Goal: Transaction & Acquisition: Purchase product/service

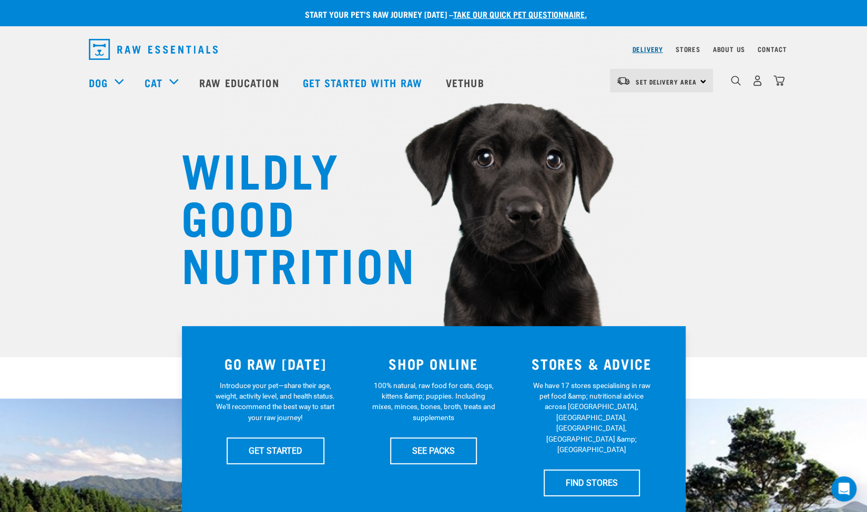
click at [656, 47] on link "Delivery" at bounding box center [647, 49] width 30 height 4
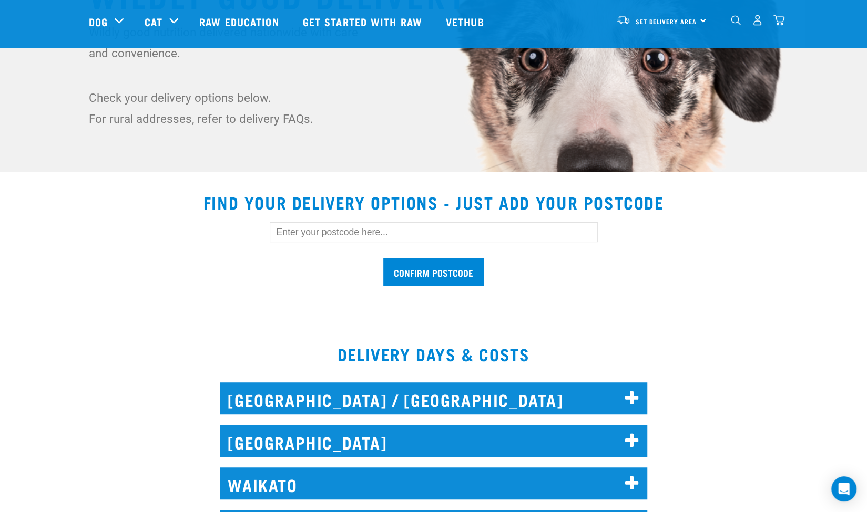
scroll to position [186, 0]
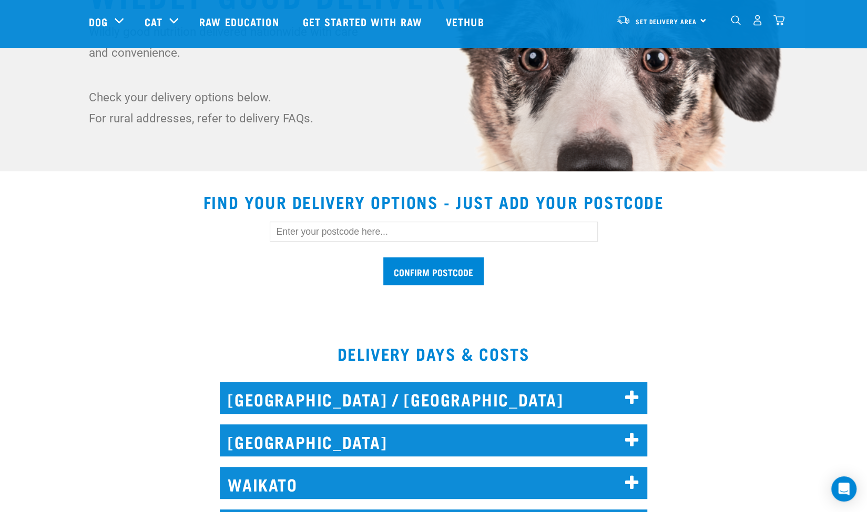
click at [388, 231] on input "text" at bounding box center [434, 232] width 328 height 20
type input "1051"
click at [460, 269] on input "Confirm postcode" at bounding box center [433, 272] width 100 height 28
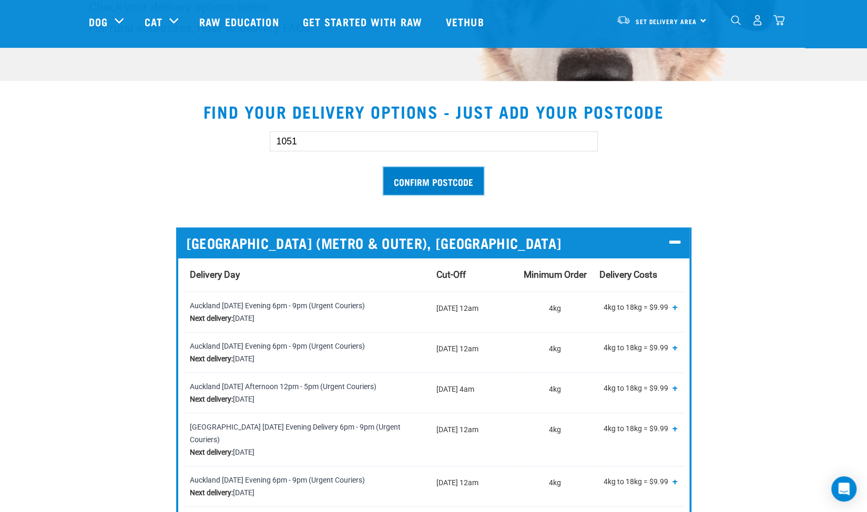
scroll to position [0, 0]
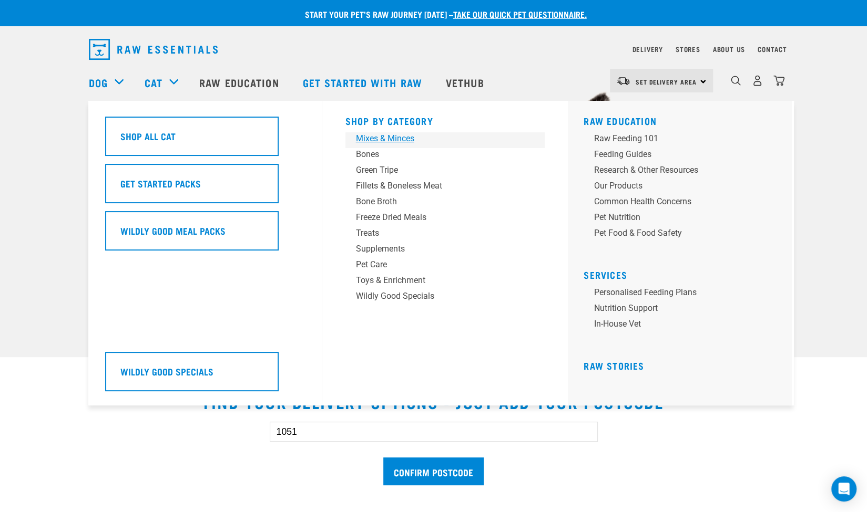
click at [395, 140] on div "Mixes & Minces" at bounding box center [438, 138] width 164 height 13
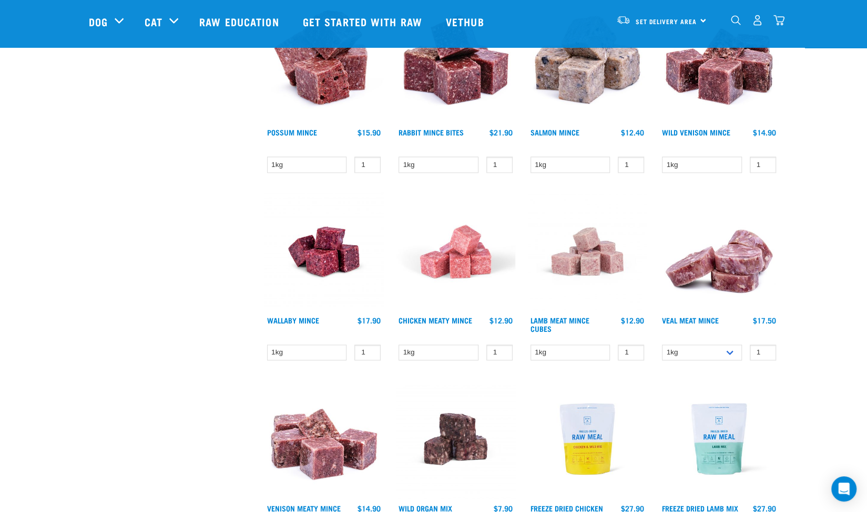
scroll to position [906, 0]
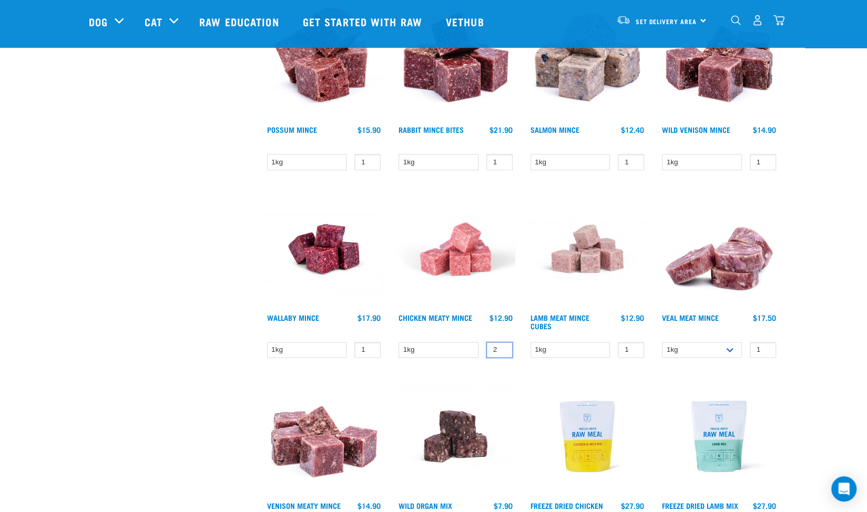
type input "2"
click at [502, 345] on input "2" at bounding box center [499, 350] width 26 height 16
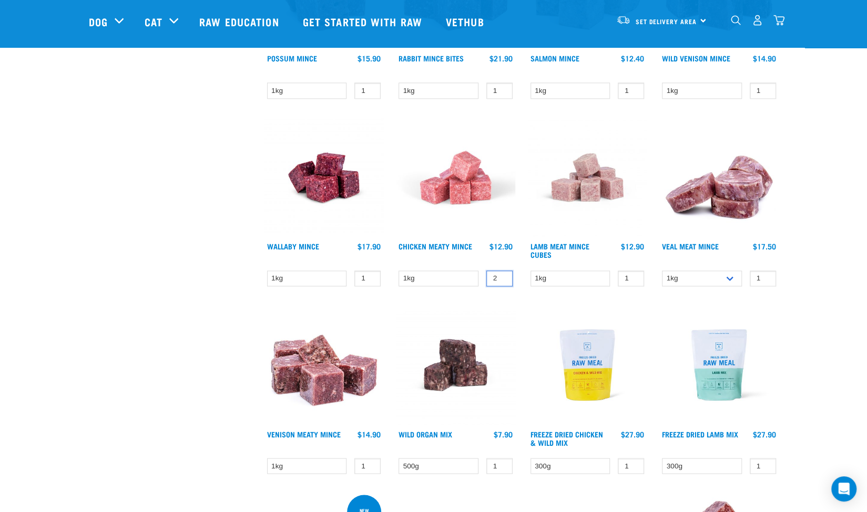
scroll to position [978, 0]
click at [463, 208] on img at bounding box center [455, 176] width 119 height 119
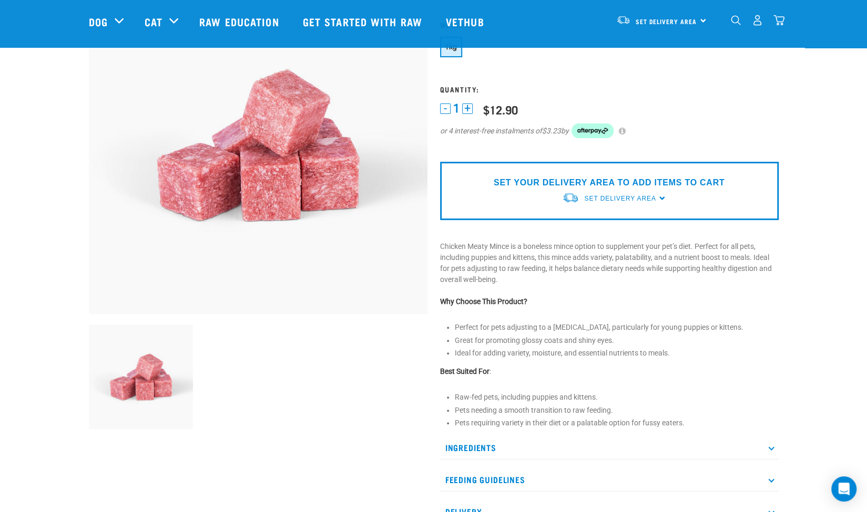
scroll to position [100, 0]
click at [662, 197] on div "SET YOUR DELIVERY AREA TO ADD ITEMS TO CART Set Delivery Area North Island Sout…" at bounding box center [609, 191] width 338 height 58
click at [626, 202] on link "Set Delivery Area" at bounding box center [619, 198] width 71 height 9
click at [602, 229] on link "[GEOGRAPHIC_DATA]" at bounding box center [614, 223] width 105 height 17
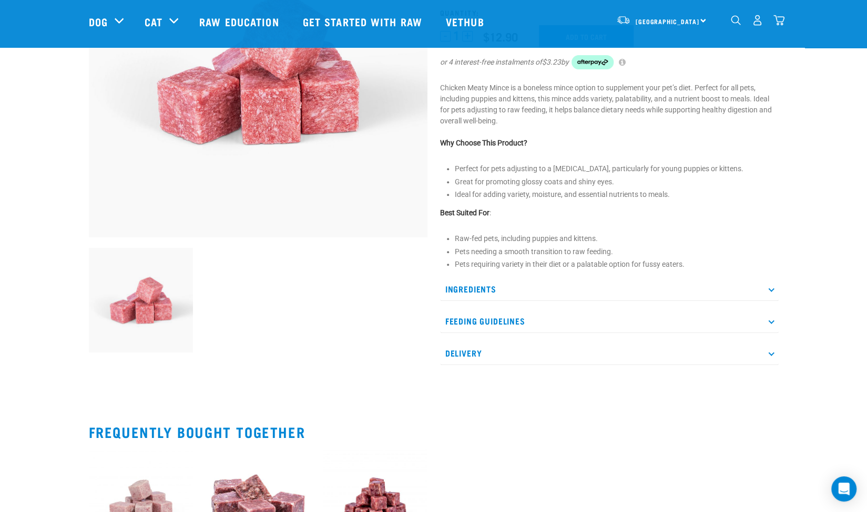
scroll to position [13, 0]
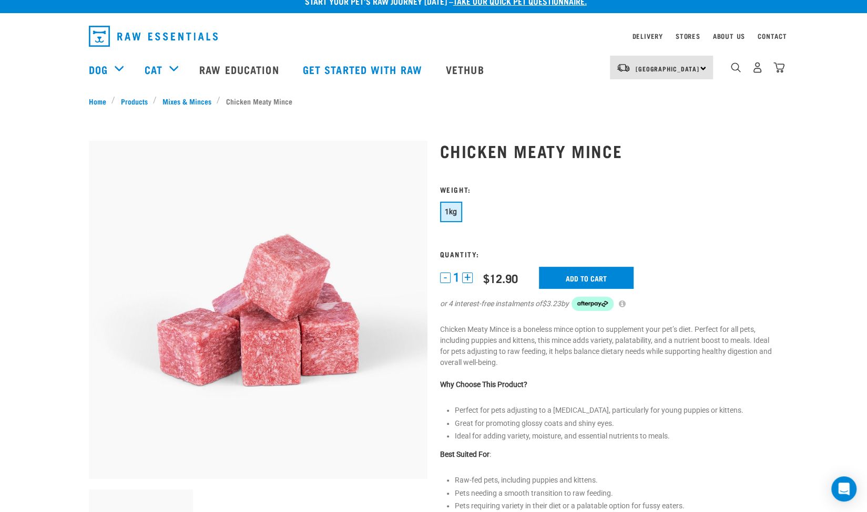
click at [468, 282] on button "+" at bounding box center [467, 278] width 11 height 11
click at [569, 281] on input "Add to cart" at bounding box center [586, 278] width 95 height 22
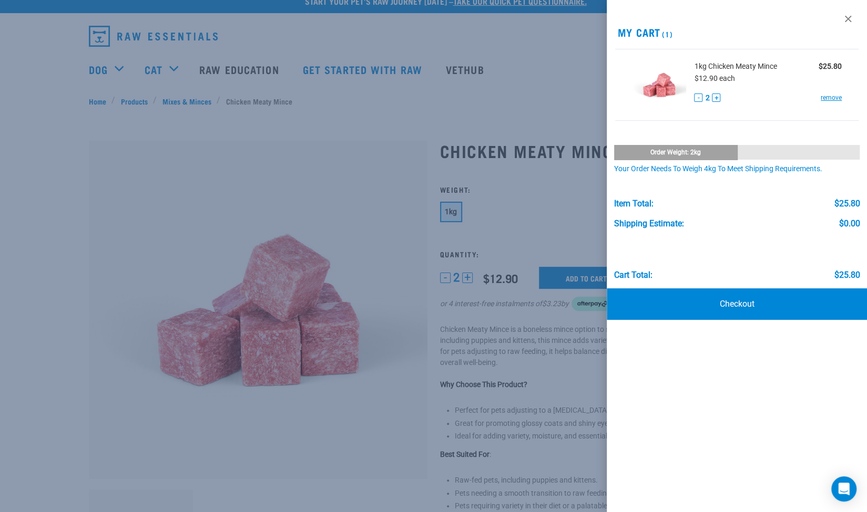
click at [238, 195] on div at bounding box center [433, 256] width 867 height 512
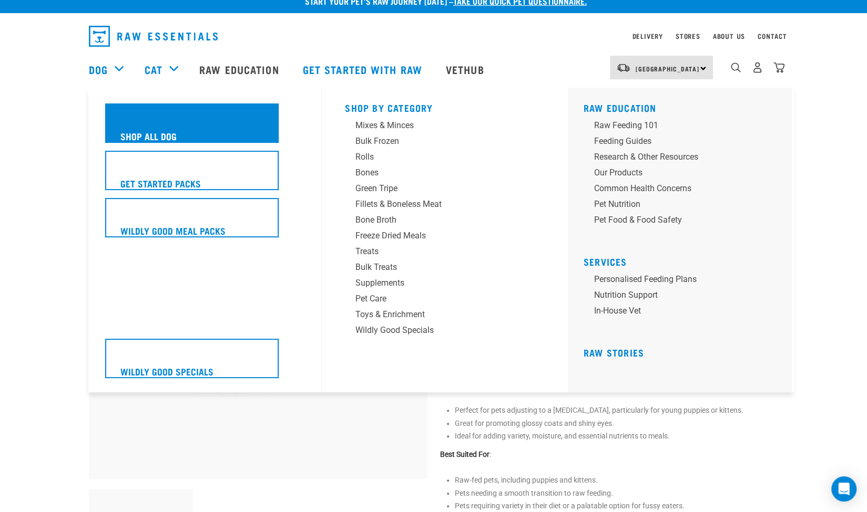
click at [200, 132] on div "Shop All Dog" at bounding box center [191, 123] width 173 height 39
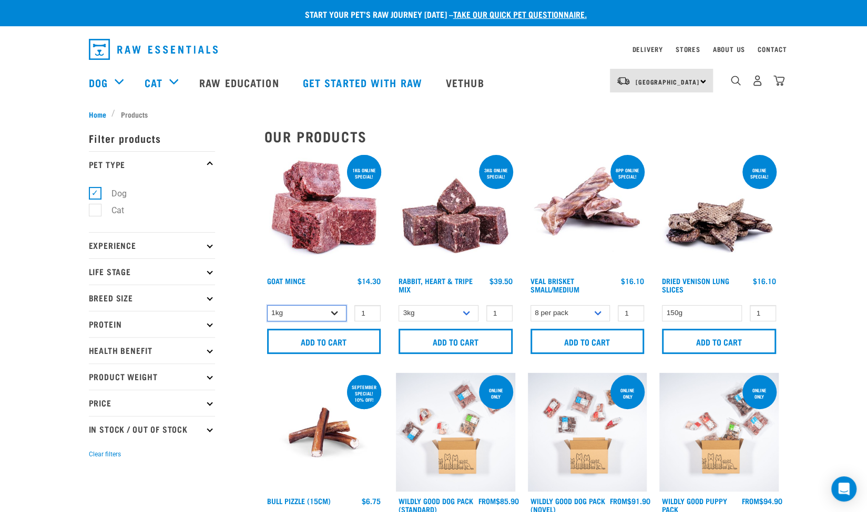
click at [336, 314] on select "1kg 3kg" at bounding box center [307, 313] width 80 height 16
select select "432"
click at [267, 305] on select "1kg 3kg" at bounding box center [307, 313] width 80 height 16
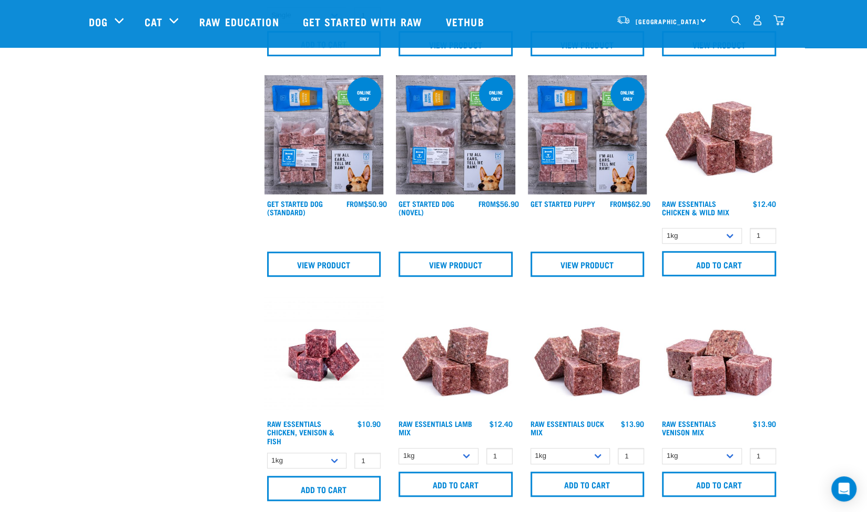
scroll to position [441, 0]
click at [461, 457] on select "1kg 3kg Bulk (10kg)" at bounding box center [438, 456] width 80 height 16
select select "24"
click at [398, 448] on select "1kg 3kg Bulk (10kg)" at bounding box center [438, 456] width 80 height 16
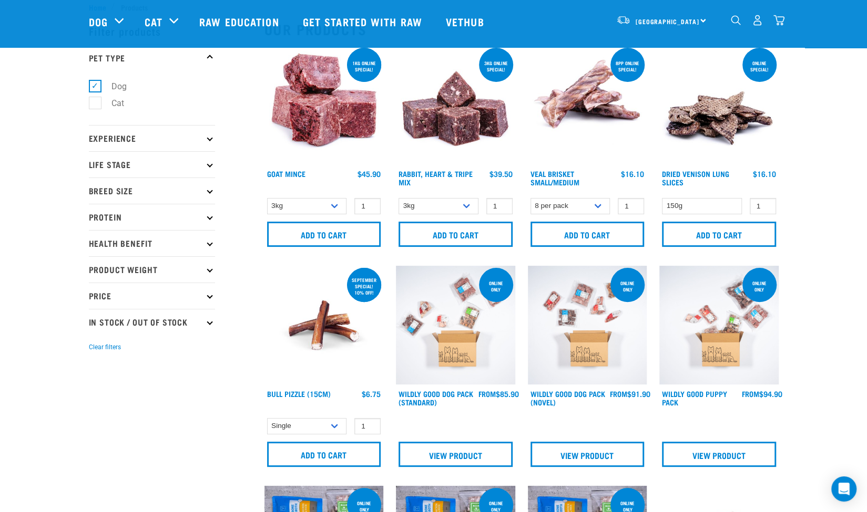
scroll to position [0, 0]
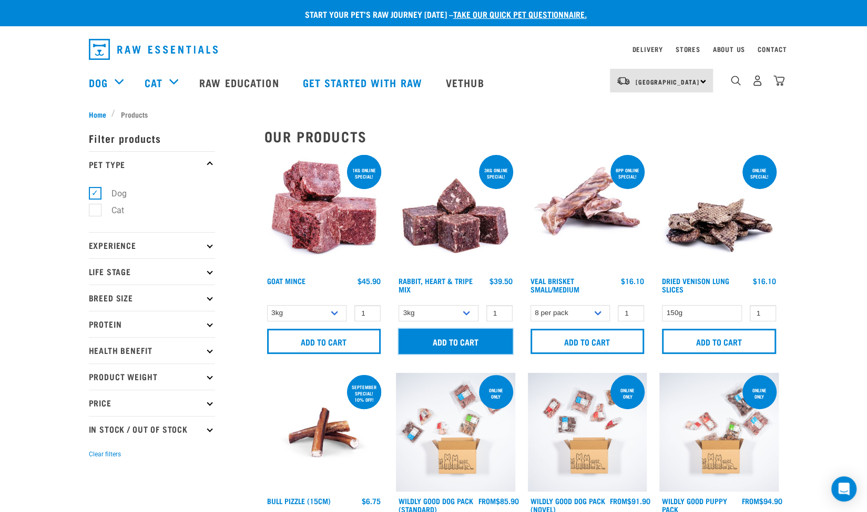
click at [445, 352] on input "Add to cart" at bounding box center [455, 341] width 114 height 25
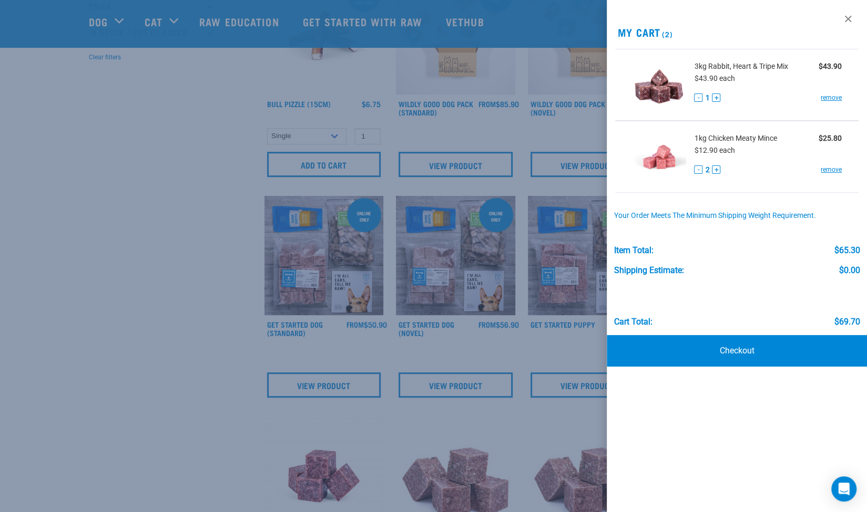
scroll to position [321, 0]
click at [63, 357] on div at bounding box center [433, 256] width 867 height 512
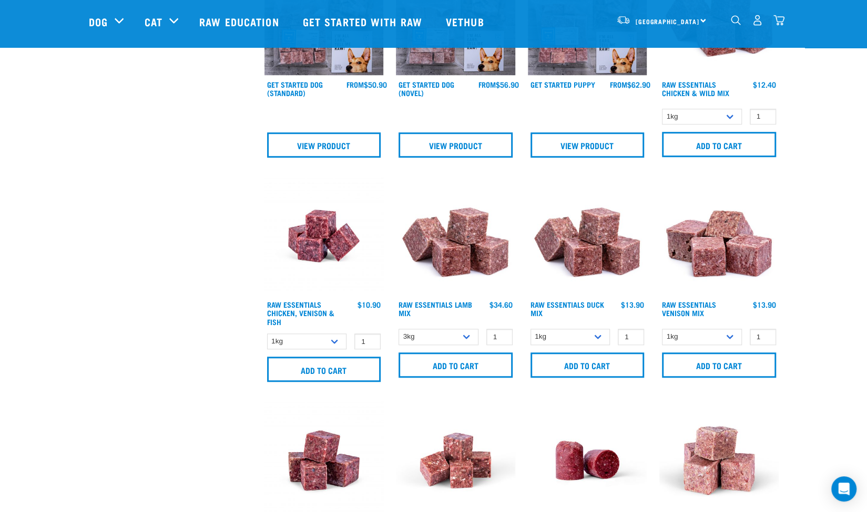
scroll to position [561, 0]
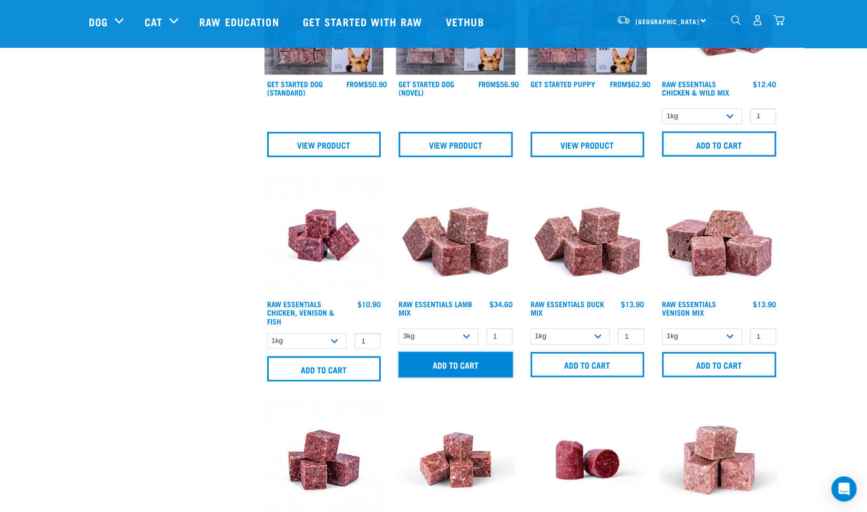
click at [467, 361] on input "Add to cart" at bounding box center [455, 364] width 114 height 25
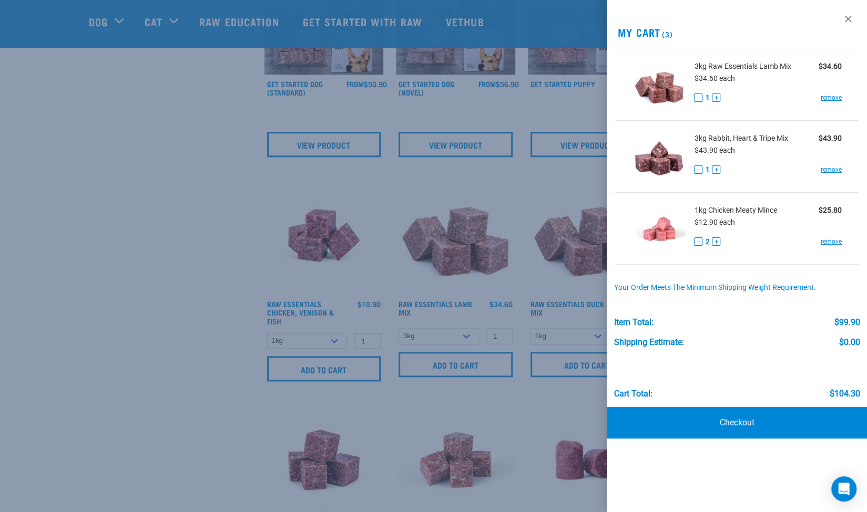
click at [72, 367] on div at bounding box center [433, 256] width 867 height 512
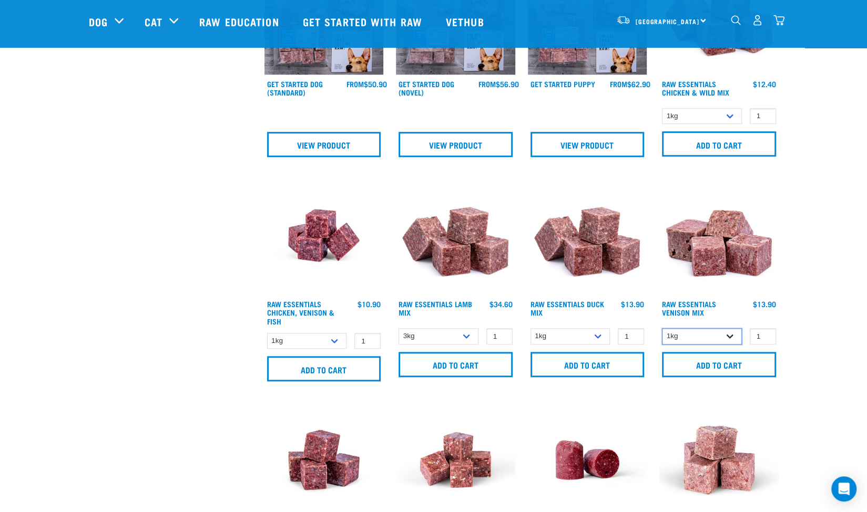
click at [734, 338] on select "1kg 3kg" at bounding box center [702, 336] width 80 height 16
select select "712"
click at [662, 328] on select "1kg 3kg" at bounding box center [702, 336] width 80 height 16
click at [717, 365] on input "Add to cart" at bounding box center [719, 364] width 114 height 25
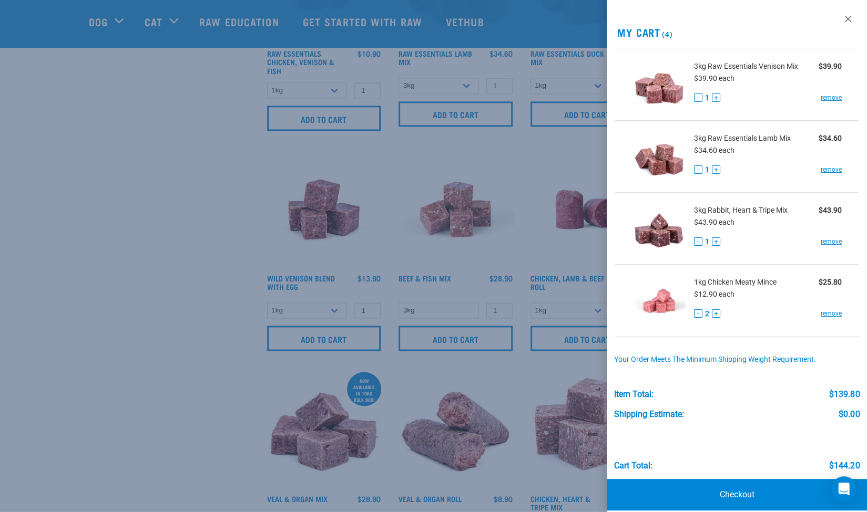
scroll to position [812, 0]
click at [114, 461] on div at bounding box center [433, 256] width 867 height 512
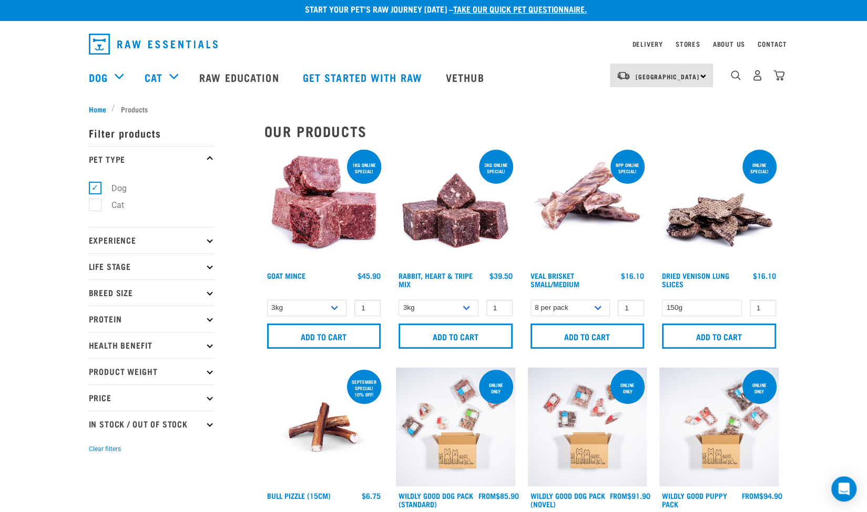
scroll to position [0, 0]
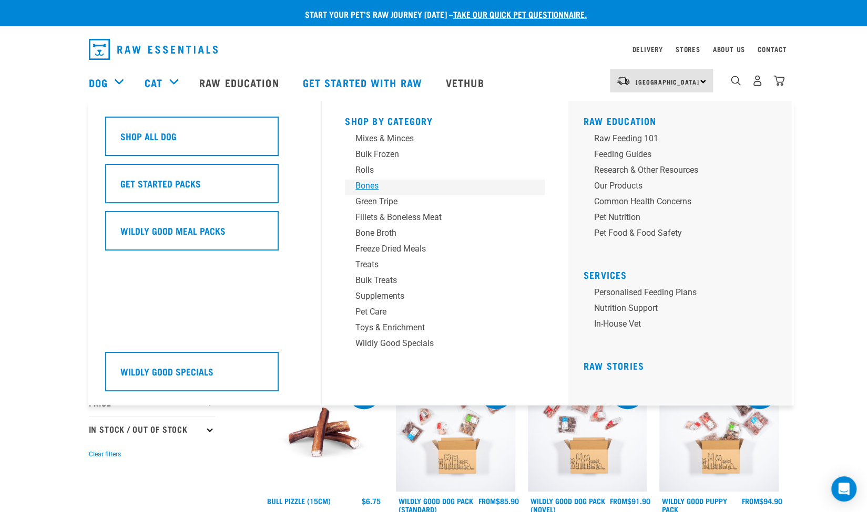
click at [372, 186] on div "Bones" at bounding box center [437, 186] width 164 height 13
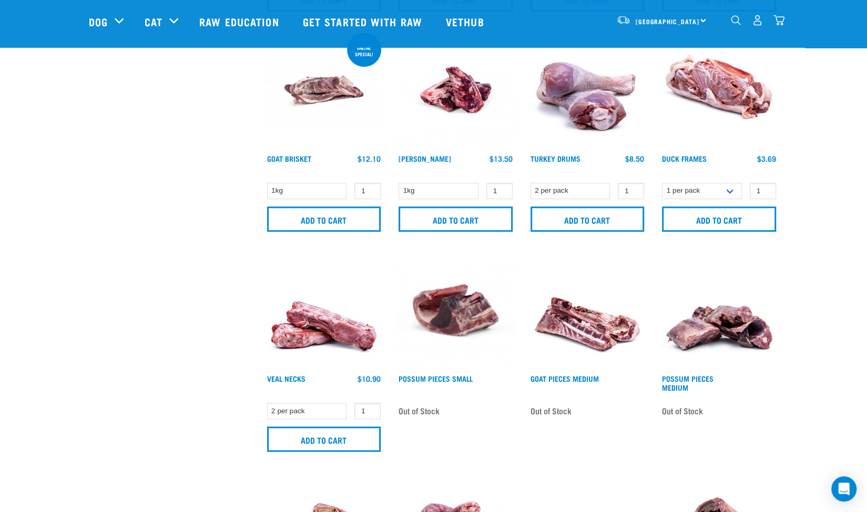
scroll to position [706, 0]
click at [338, 413] on select "2 per pack" at bounding box center [307, 411] width 80 height 16
type input "2"
click at [369, 407] on input "2" at bounding box center [367, 411] width 26 height 16
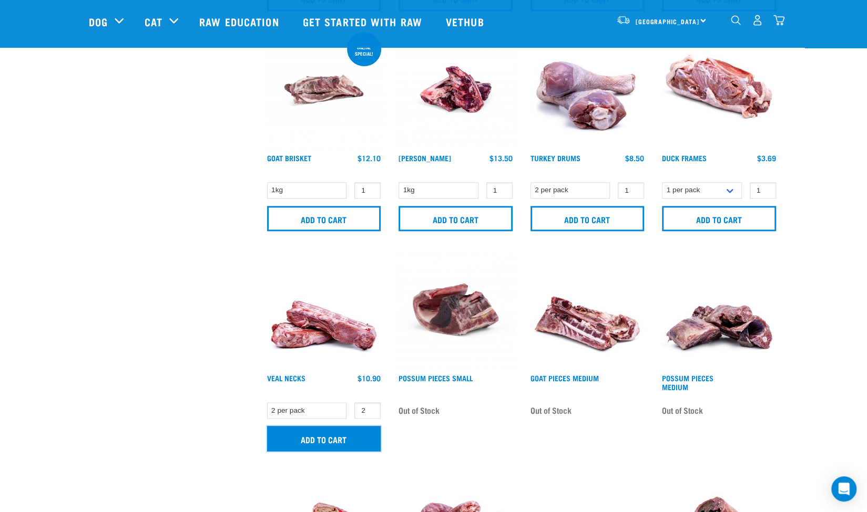
click at [348, 438] on input "Add to cart" at bounding box center [324, 438] width 114 height 25
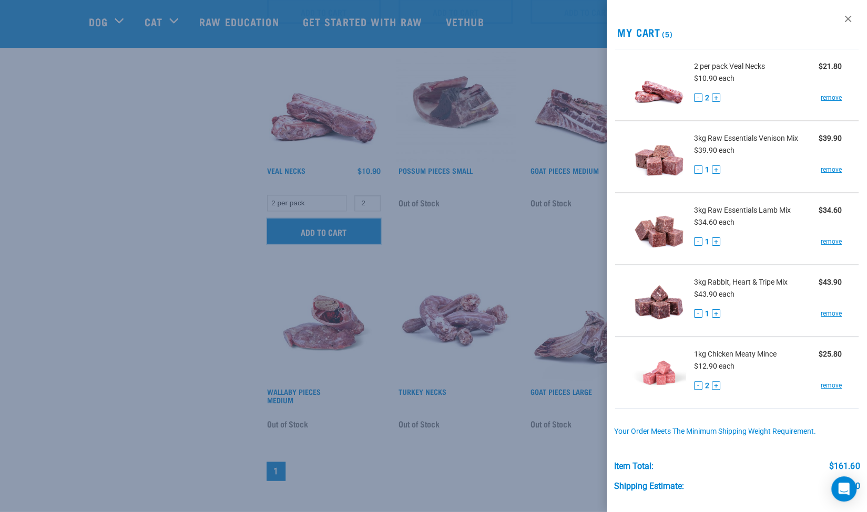
scroll to position [913, 0]
click at [146, 353] on div at bounding box center [433, 256] width 867 height 512
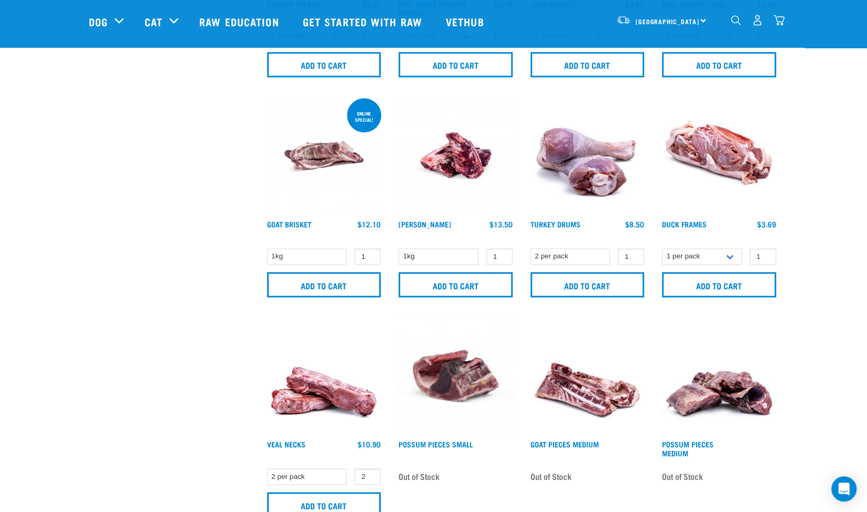
scroll to position [561, 0]
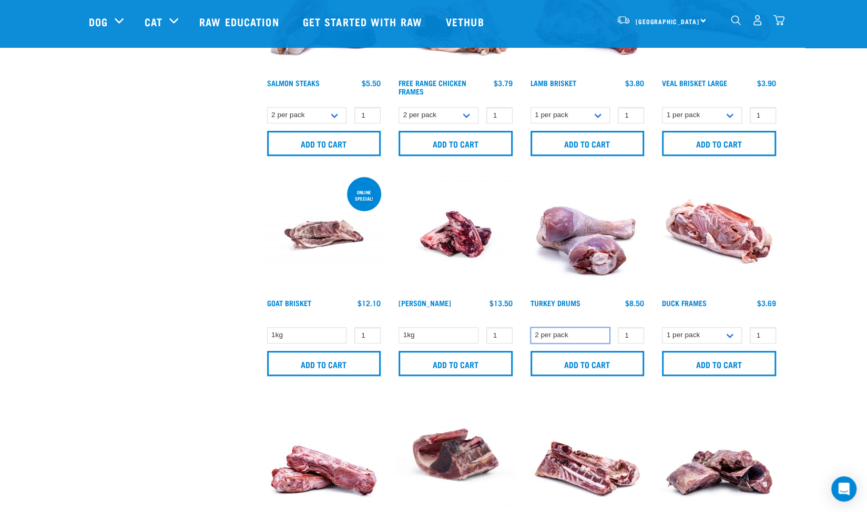
click at [601, 340] on select "2 per pack" at bounding box center [570, 335] width 80 height 16
type input "2"
click at [633, 333] on input "2" at bounding box center [631, 335] width 26 height 16
click at [601, 365] on input "Add to cart" at bounding box center [587, 363] width 114 height 25
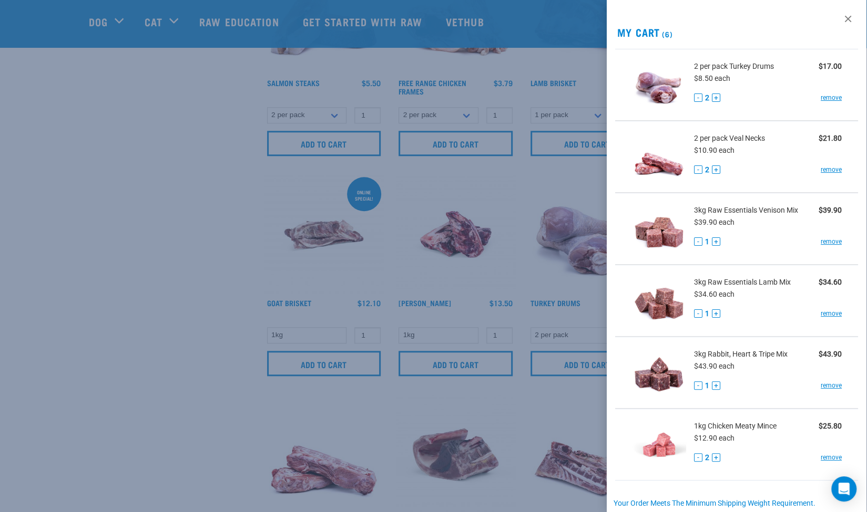
click at [39, 407] on div at bounding box center [433, 256] width 867 height 512
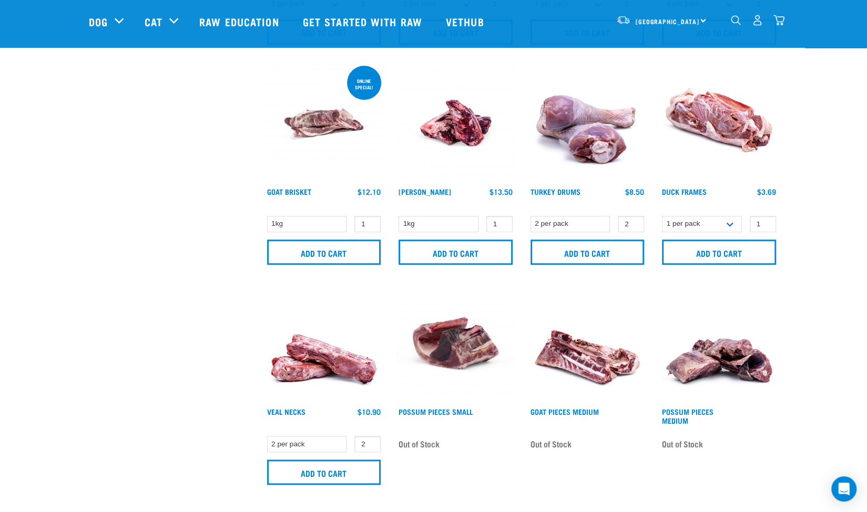
scroll to position [673, 0]
type input "2"
click at [501, 221] on input "2" at bounding box center [499, 223] width 26 height 16
click at [477, 247] on input "Add to cart" at bounding box center [455, 251] width 114 height 25
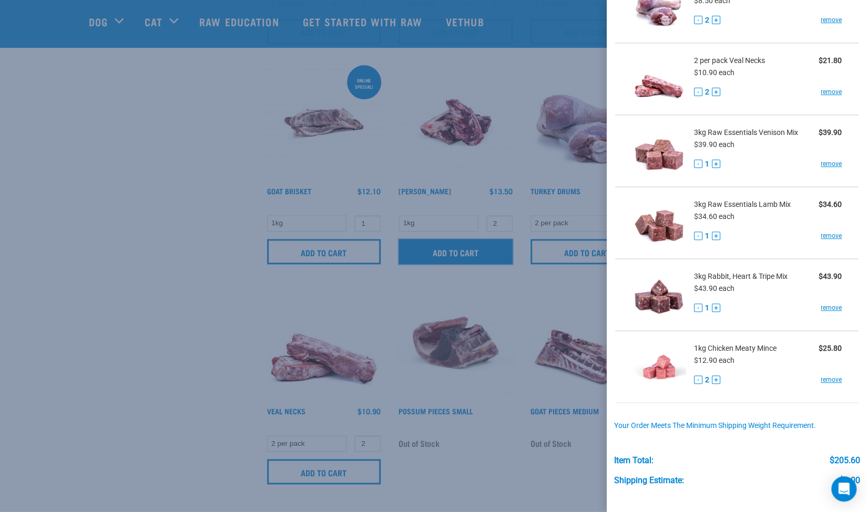
scroll to position [224, 0]
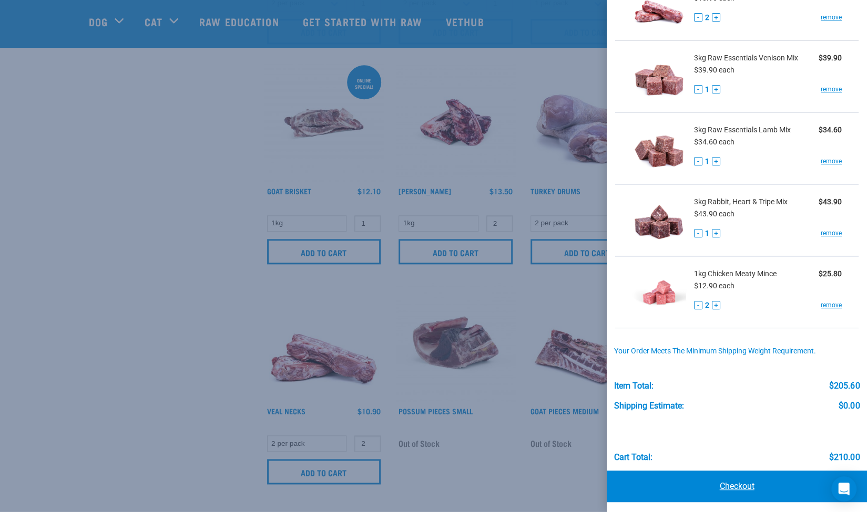
click at [733, 488] on link "Checkout" at bounding box center [737, 487] width 260 height 32
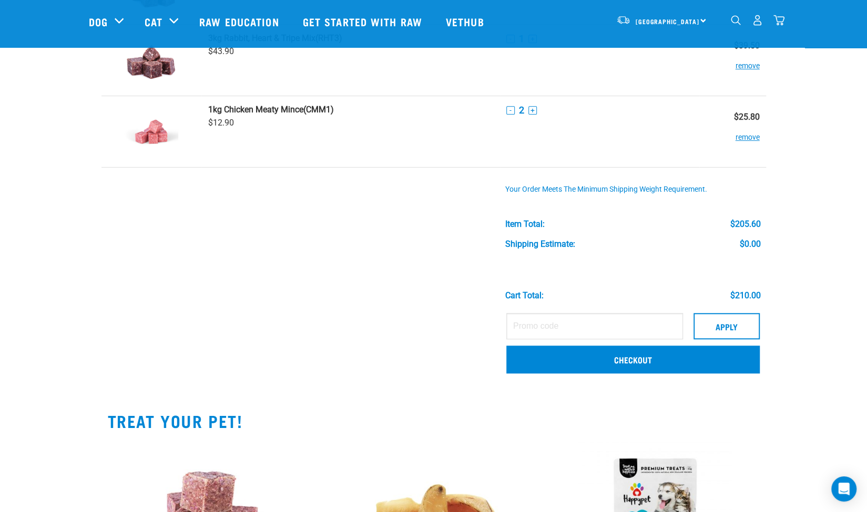
scroll to position [423, 0]
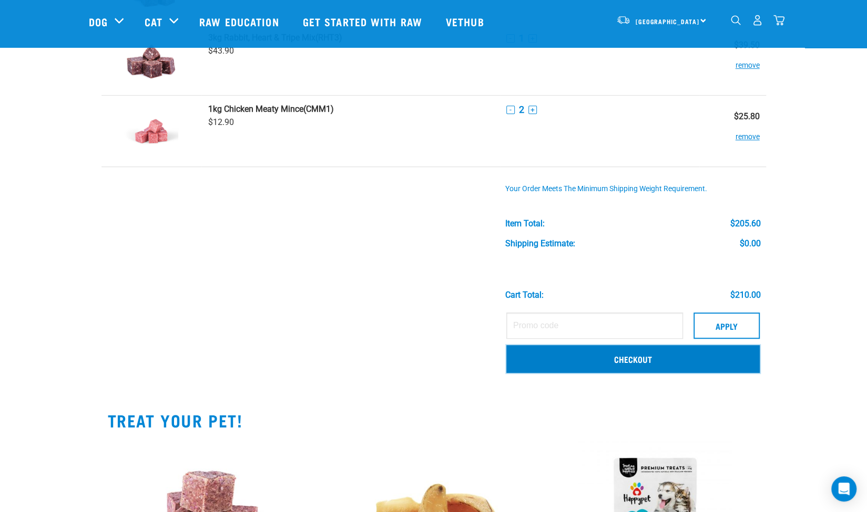
click at [672, 358] on link "Checkout" at bounding box center [632, 358] width 253 height 27
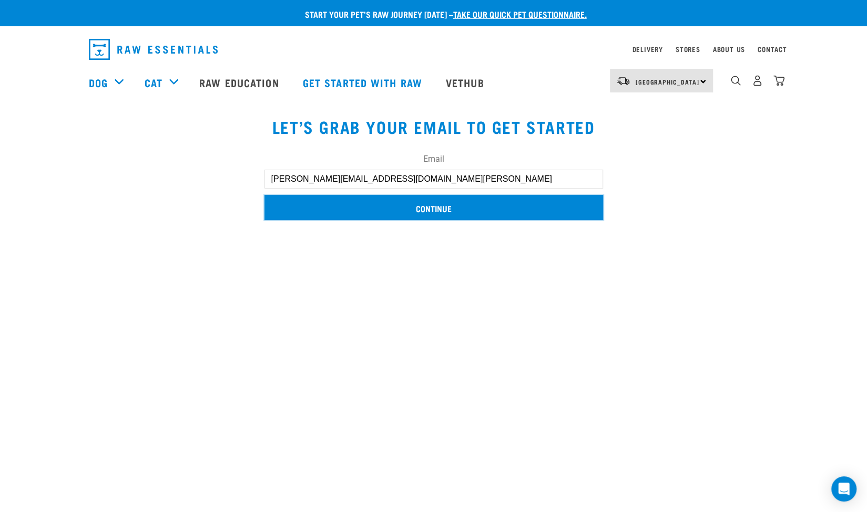
click at [454, 208] on input "Continue" at bounding box center [433, 207] width 338 height 25
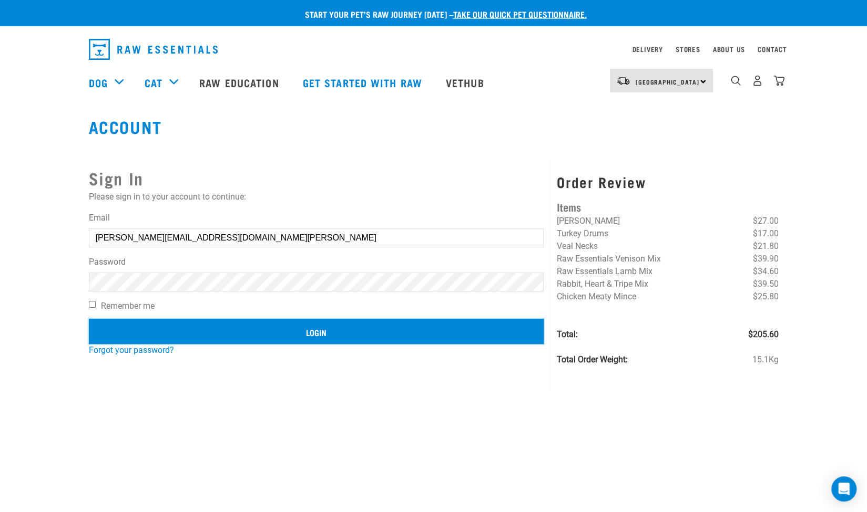
click at [314, 326] on input "Login" at bounding box center [316, 331] width 455 height 25
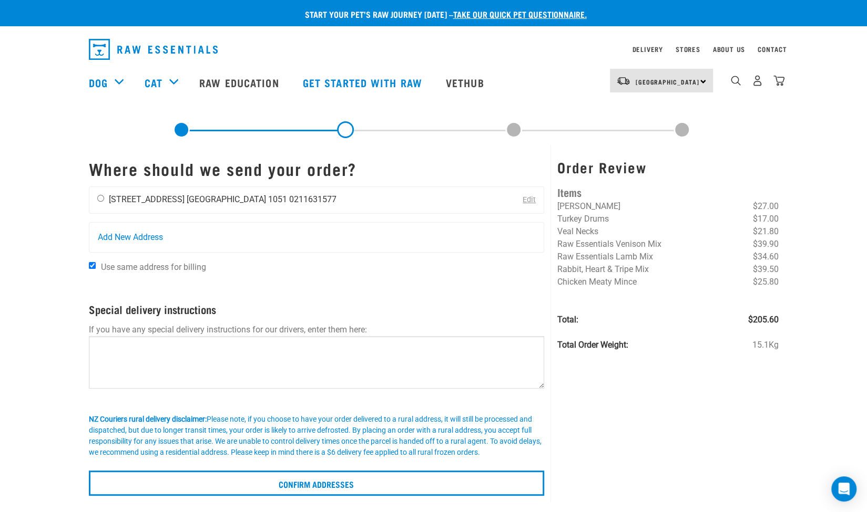
click at [103, 200] on input "radio" at bounding box center [100, 198] width 7 height 7
radio input "true"
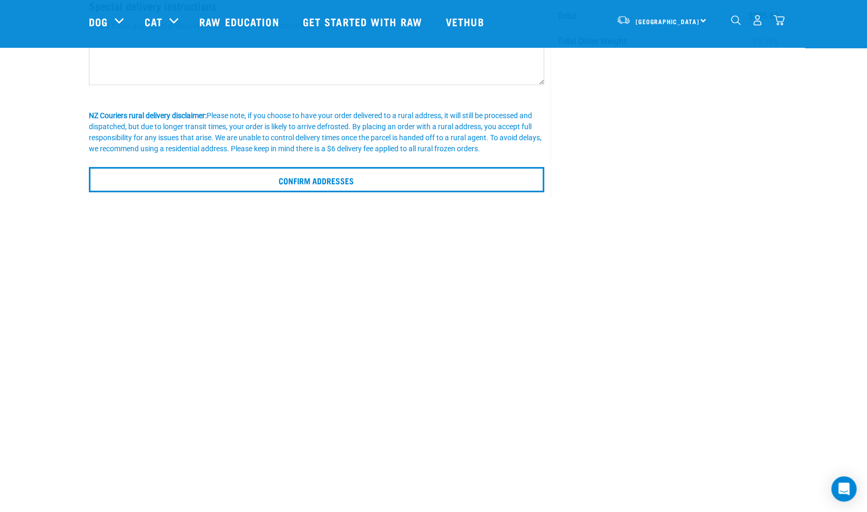
scroll to position [227, 0]
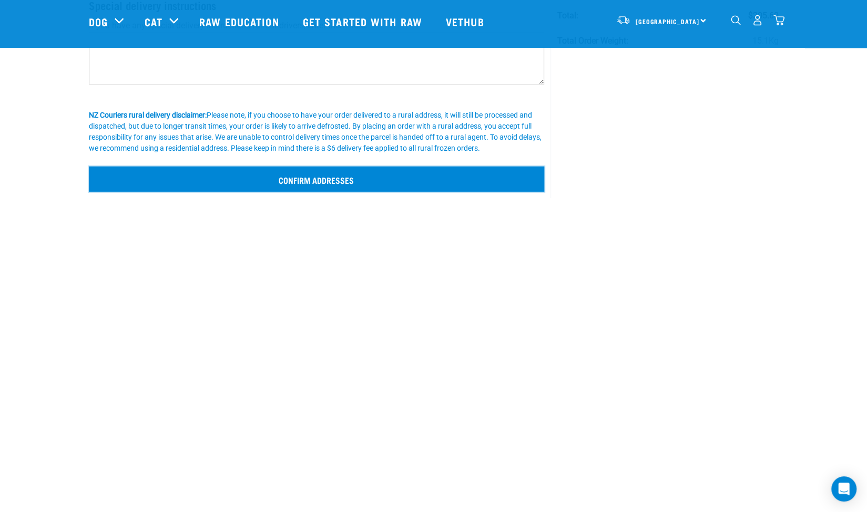
click at [333, 178] on input "Confirm addresses" at bounding box center [317, 179] width 456 height 25
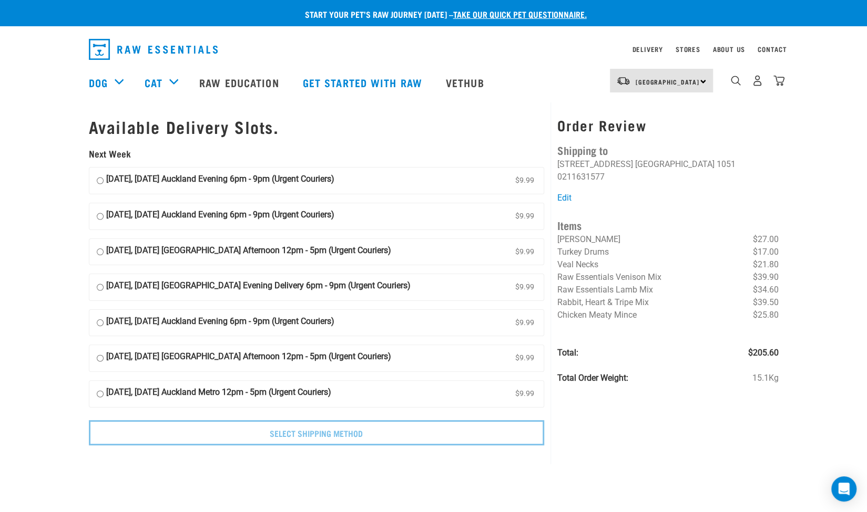
click at [101, 183] on input "[DATE], [DATE] Auckland Evening 6pm - 9pm (Urgent Couriers) $9.99" at bounding box center [100, 181] width 7 height 16
radio input "true"
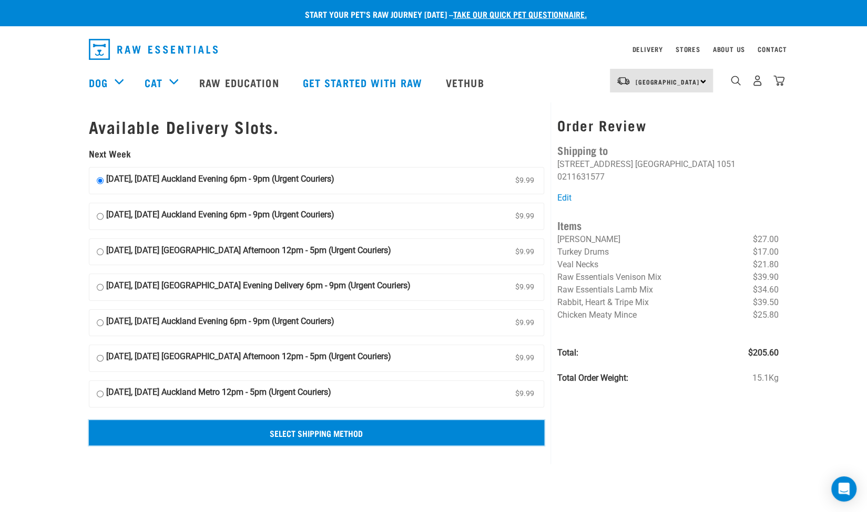
click at [489, 439] on input "Select Shipping Method" at bounding box center [317, 432] width 456 height 25
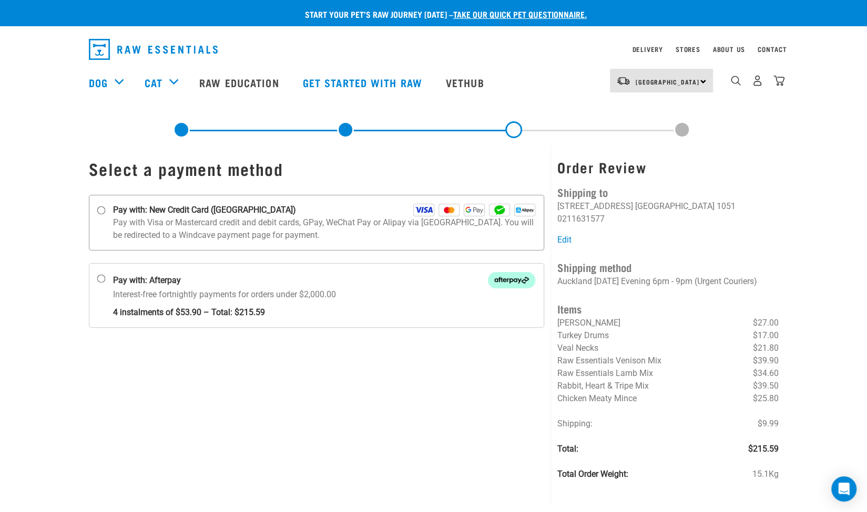
click at [97, 212] on input "Pay with: New Credit Card ([GEOGRAPHIC_DATA])" at bounding box center [101, 211] width 8 height 8
radio input "true"
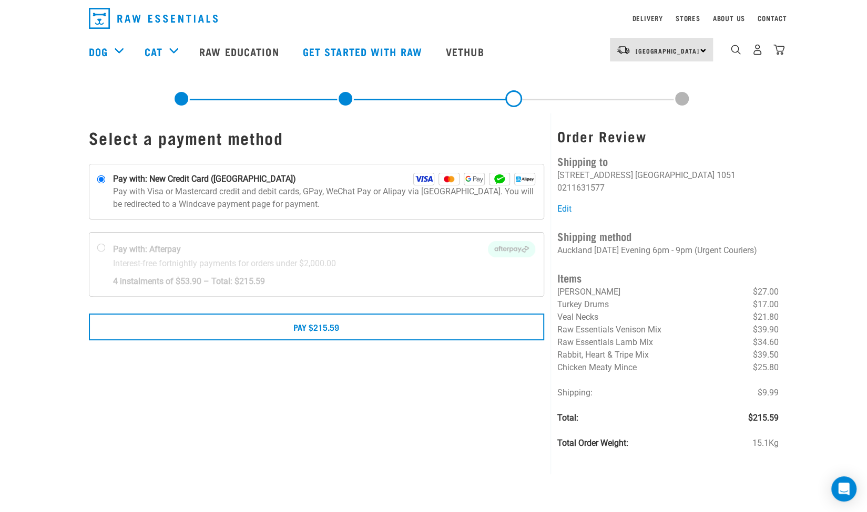
scroll to position [32, 0]
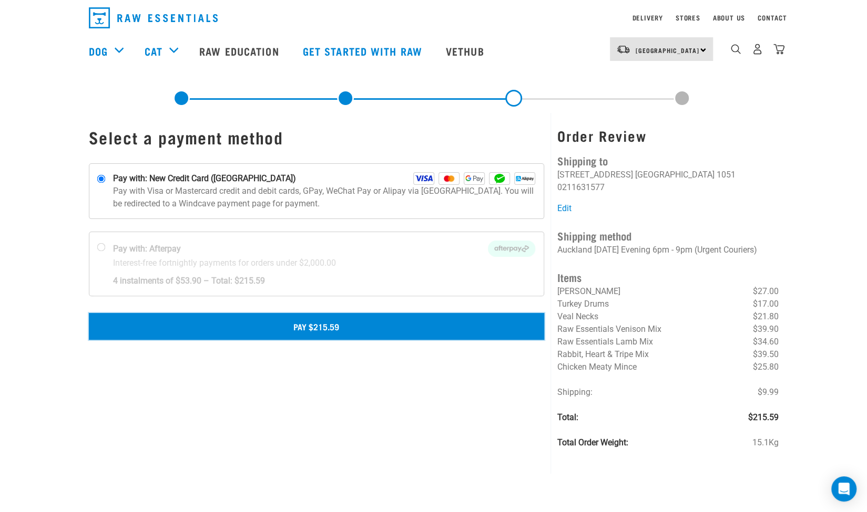
click at [314, 330] on button "Pay $215.59" at bounding box center [317, 326] width 456 height 26
